Goal: Task Accomplishment & Management: Manage account settings

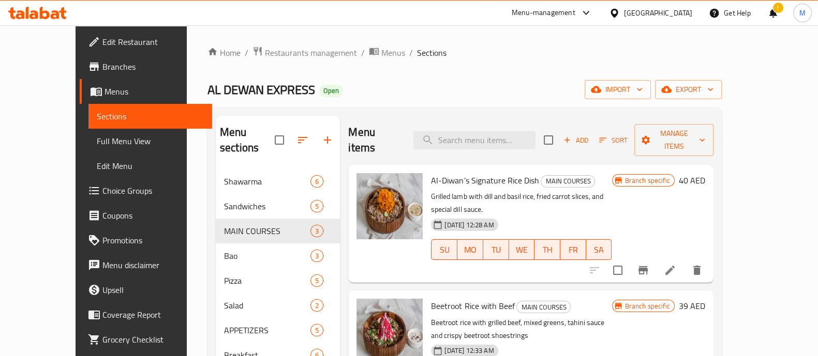
scroll to position [21, 0]
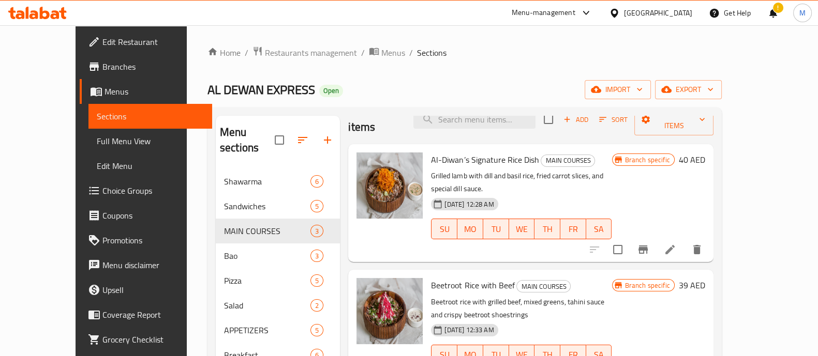
click at [620, 5] on div "[GEOGRAPHIC_DATA]" at bounding box center [651, 13] width 100 height 25
click at [623, 5] on div "[GEOGRAPHIC_DATA]" at bounding box center [651, 13] width 100 height 25
click at [622, 13] on div at bounding box center [616, 12] width 15 height 11
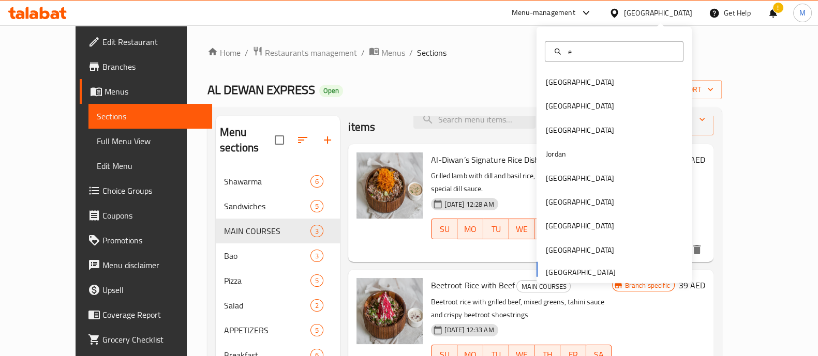
type input "eg"
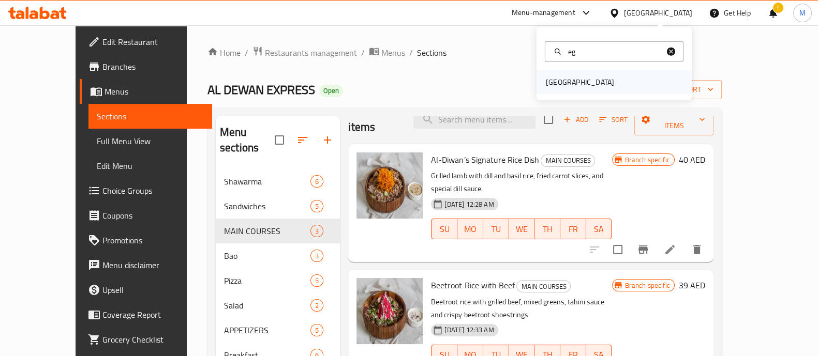
click at [572, 94] on div "[GEOGRAPHIC_DATA]" at bounding box center [613, 82] width 155 height 24
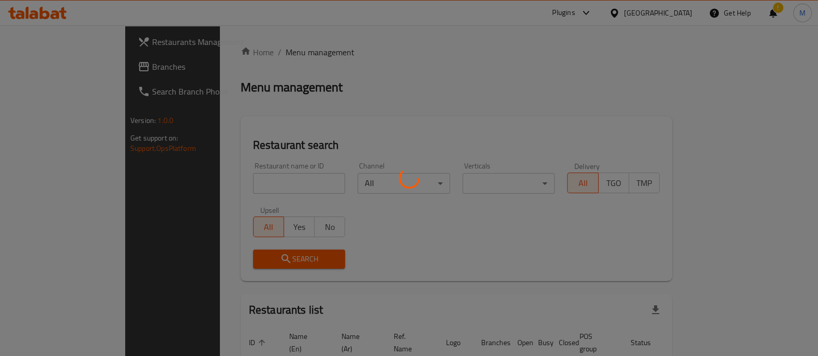
click at [578, 88] on div at bounding box center [409, 178] width 818 height 356
click at [258, 186] on div at bounding box center [409, 178] width 818 height 356
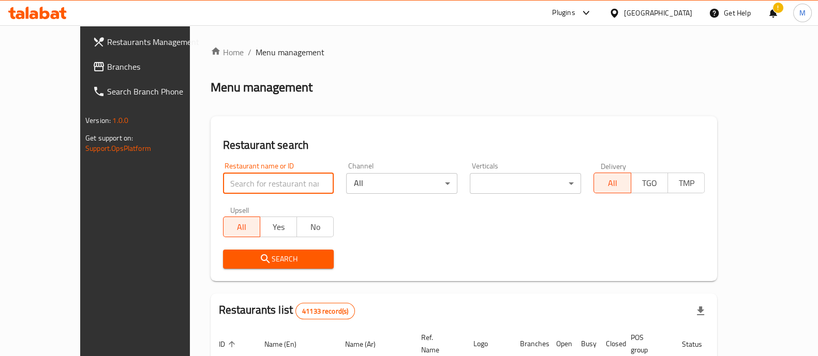
click at [249, 192] on input "search" at bounding box center [278, 183] width 111 height 21
paste input "KGT,"
click button "Search" at bounding box center [278, 259] width 111 height 19
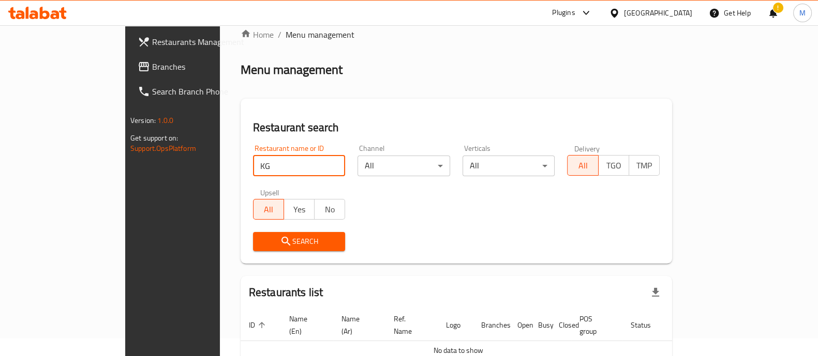
scroll to position [66, 0]
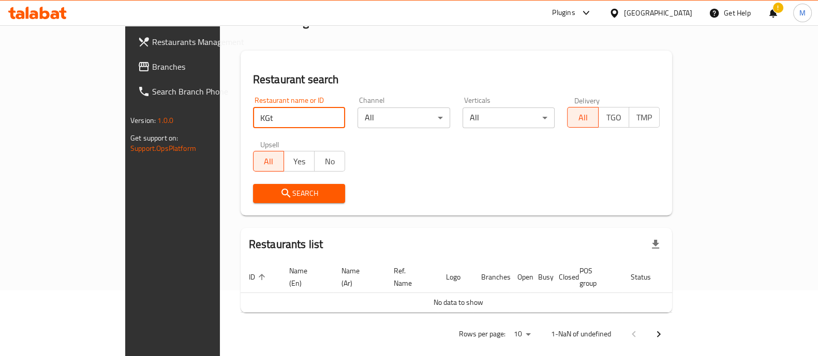
type input "KGt"
click button "Search" at bounding box center [299, 193] width 93 height 19
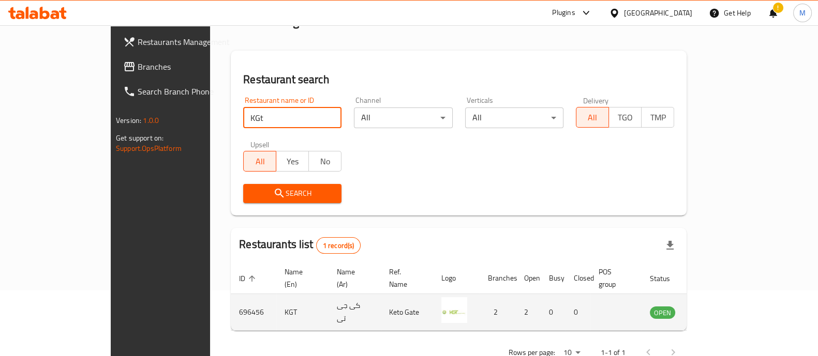
click at [716, 309] on icon "enhanced table" at bounding box center [710, 313] width 11 height 9
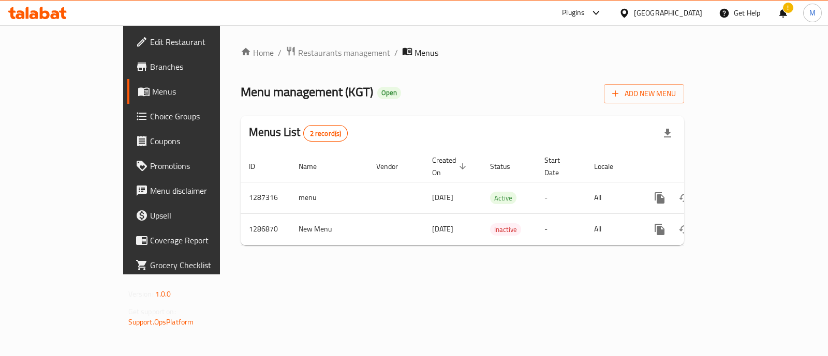
click at [150, 38] on span "Edit Restaurant" at bounding box center [201, 42] width 103 height 12
